Goal: Navigation & Orientation: Find specific page/section

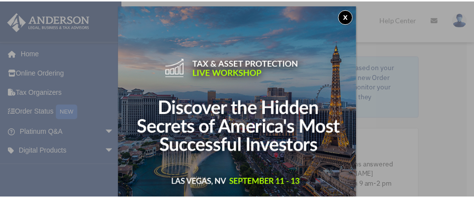
scroll to position [4, 0]
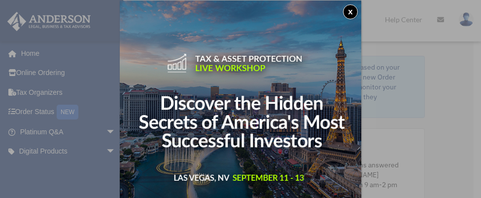
click at [351, 14] on button "x" at bounding box center [350, 11] width 15 height 15
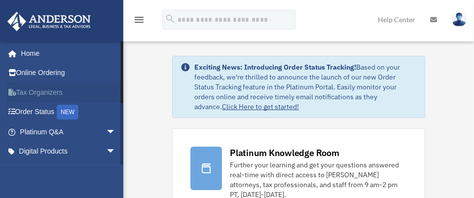
click at [40, 90] on link "Tax Organizers" at bounding box center [69, 92] width 124 height 20
click at [106, 130] on span "arrow_drop_down" at bounding box center [116, 132] width 20 height 20
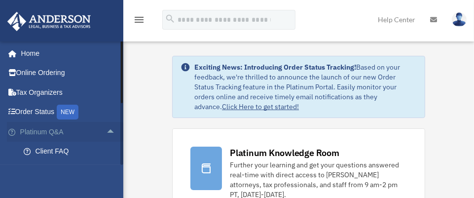
scroll to position [108, 0]
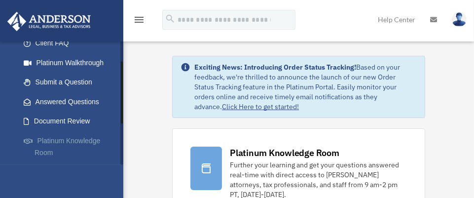
click at [92, 142] on link "Platinum Knowledge Room" at bounding box center [72, 147] width 117 height 32
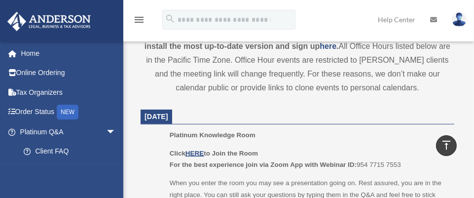
scroll to position [391, 0]
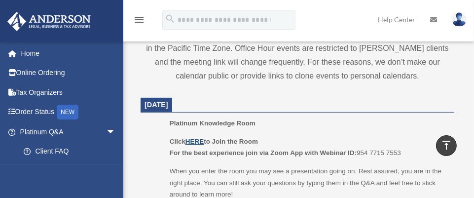
click at [200, 141] on u "HERE" at bounding box center [194, 141] width 18 height 7
click at [45, 92] on link "Tax Organizers" at bounding box center [69, 92] width 124 height 20
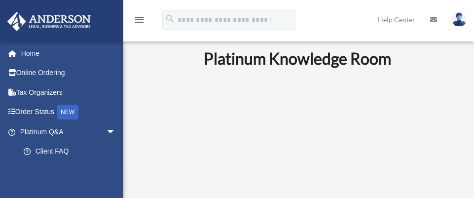
scroll to position [391, 0]
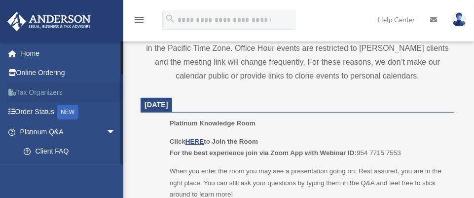
click at [56, 91] on link "Tax Organizers" at bounding box center [69, 92] width 124 height 20
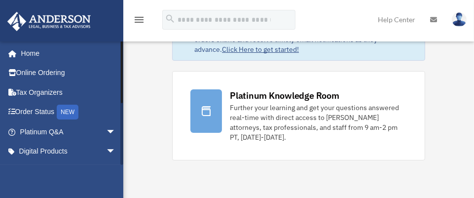
scroll to position [108, 0]
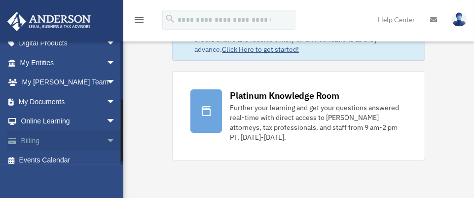
click at [106, 138] on span "arrow_drop_down" at bounding box center [116, 141] width 20 height 20
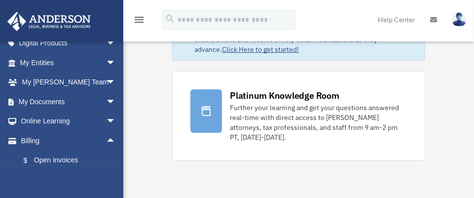
scroll to position [230, 0]
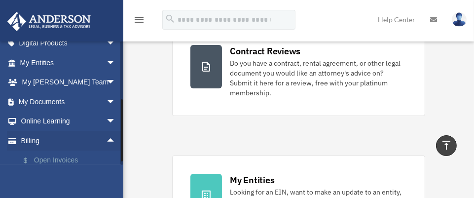
click at [69, 159] on link "$ Open Invoices" at bounding box center [72, 160] width 117 height 20
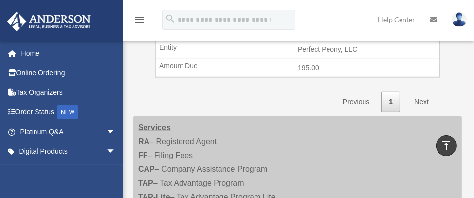
scroll to position [711, 0]
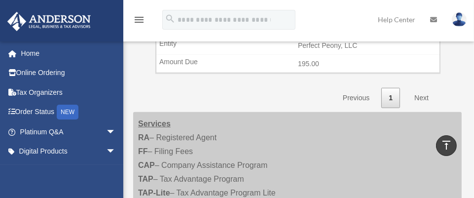
click at [421, 93] on link "Next" at bounding box center [421, 98] width 29 height 20
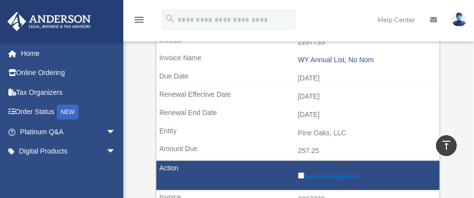
scroll to position [69, 0]
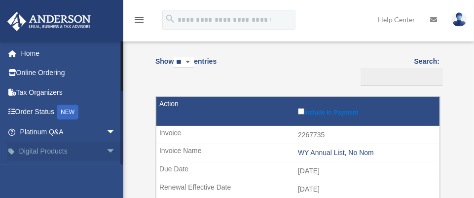
click at [106, 149] on span "arrow_drop_down" at bounding box center [116, 152] width 20 height 20
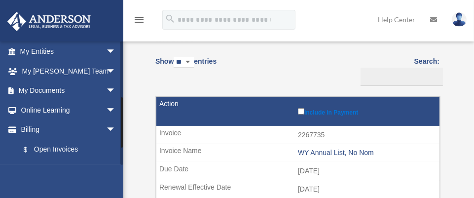
scroll to position [108, 0]
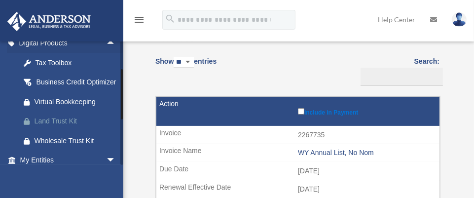
click at [75, 127] on div "Land Trust Kit" at bounding box center [77, 121] width 84 height 12
click at [76, 108] on div "Virtual Bookkeeping" at bounding box center [77, 102] width 84 height 12
click at [77, 108] on div "Virtual Bookkeeping" at bounding box center [77, 102] width 84 height 12
